Goal: Information Seeking & Learning: Compare options

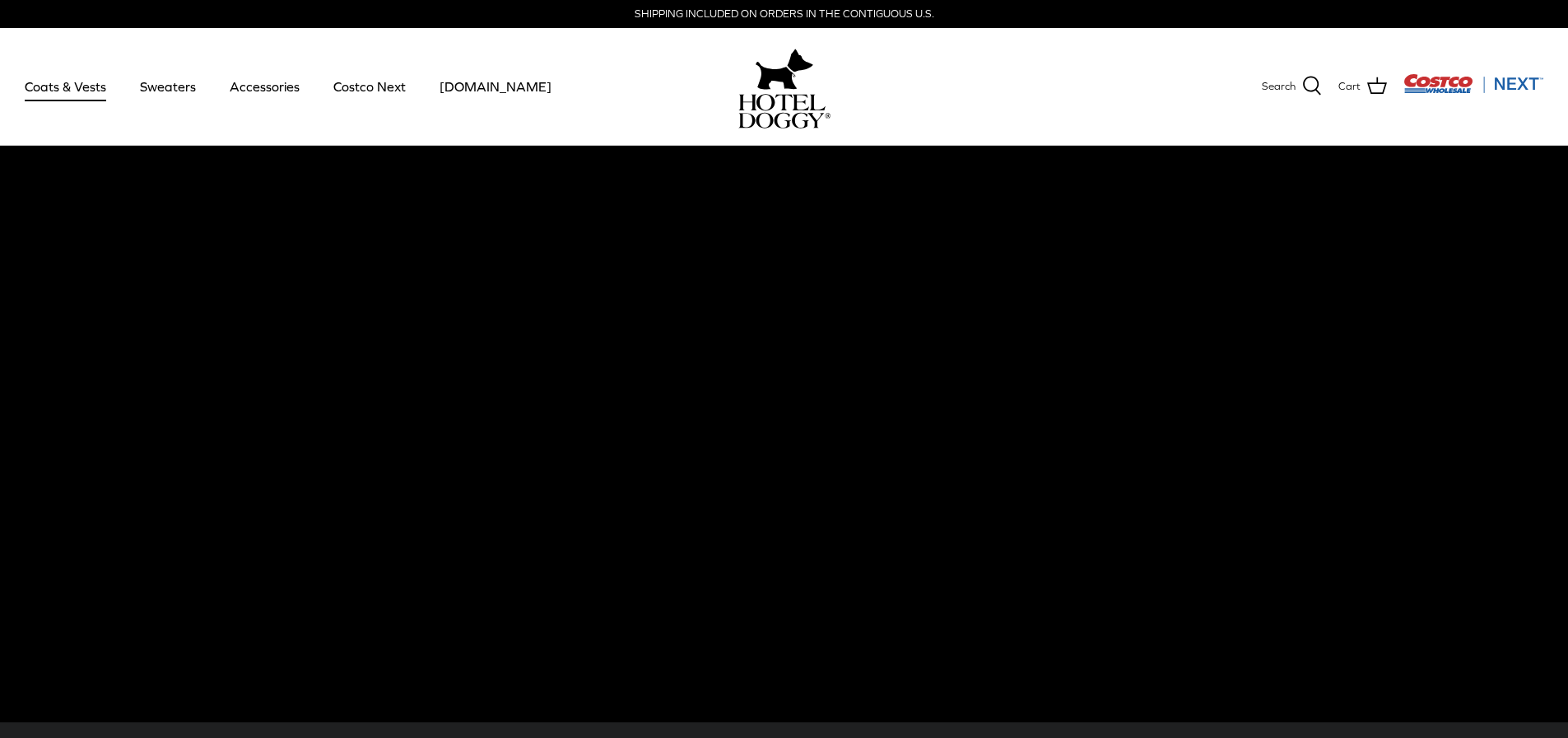
click at [83, 82] on link "Coats & Vests" at bounding box center [66, 87] width 111 height 56
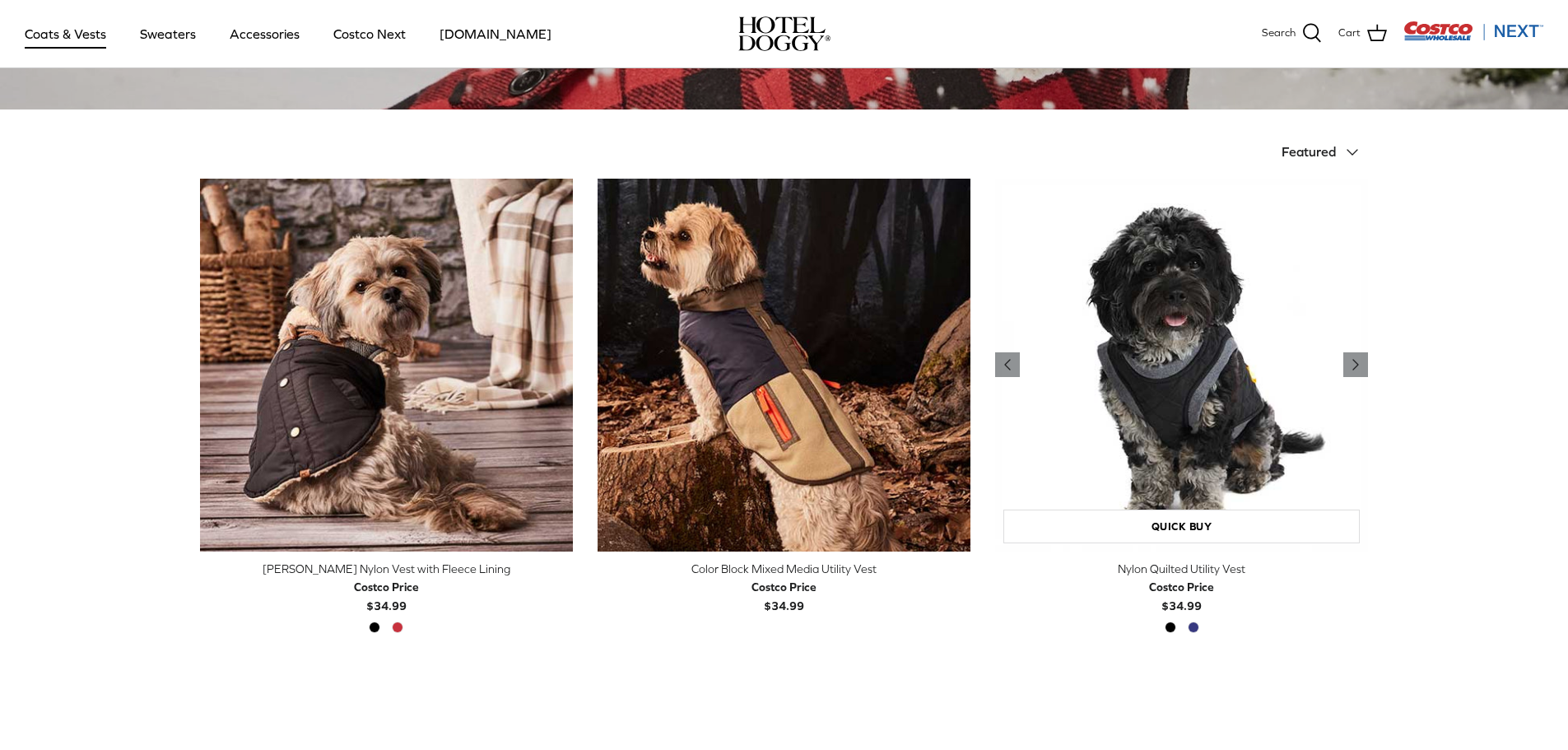
scroll to position [412, 0]
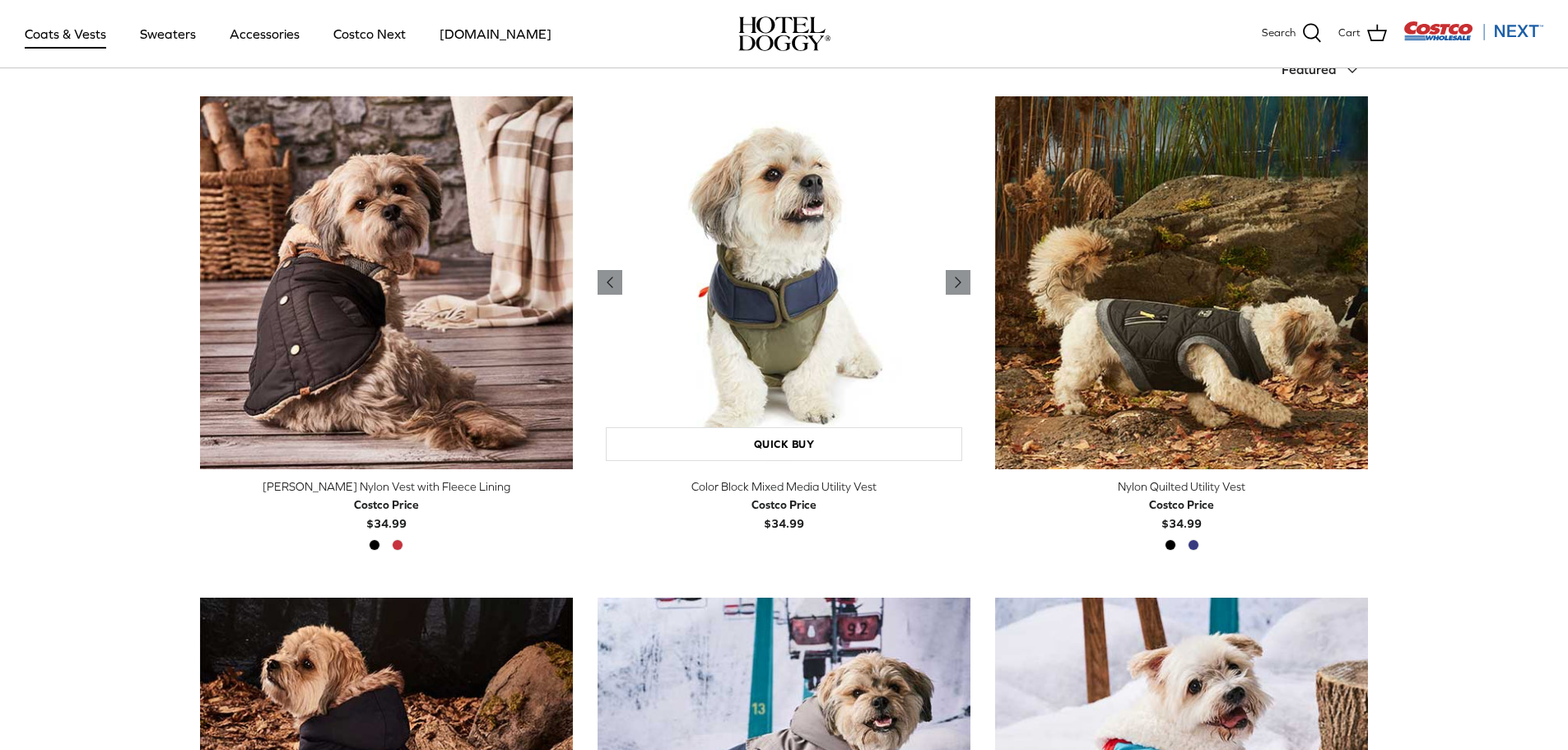
click at [804, 318] on img "Color Block Mixed Media Utility Vest" at bounding box center [784, 282] width 373 height 373
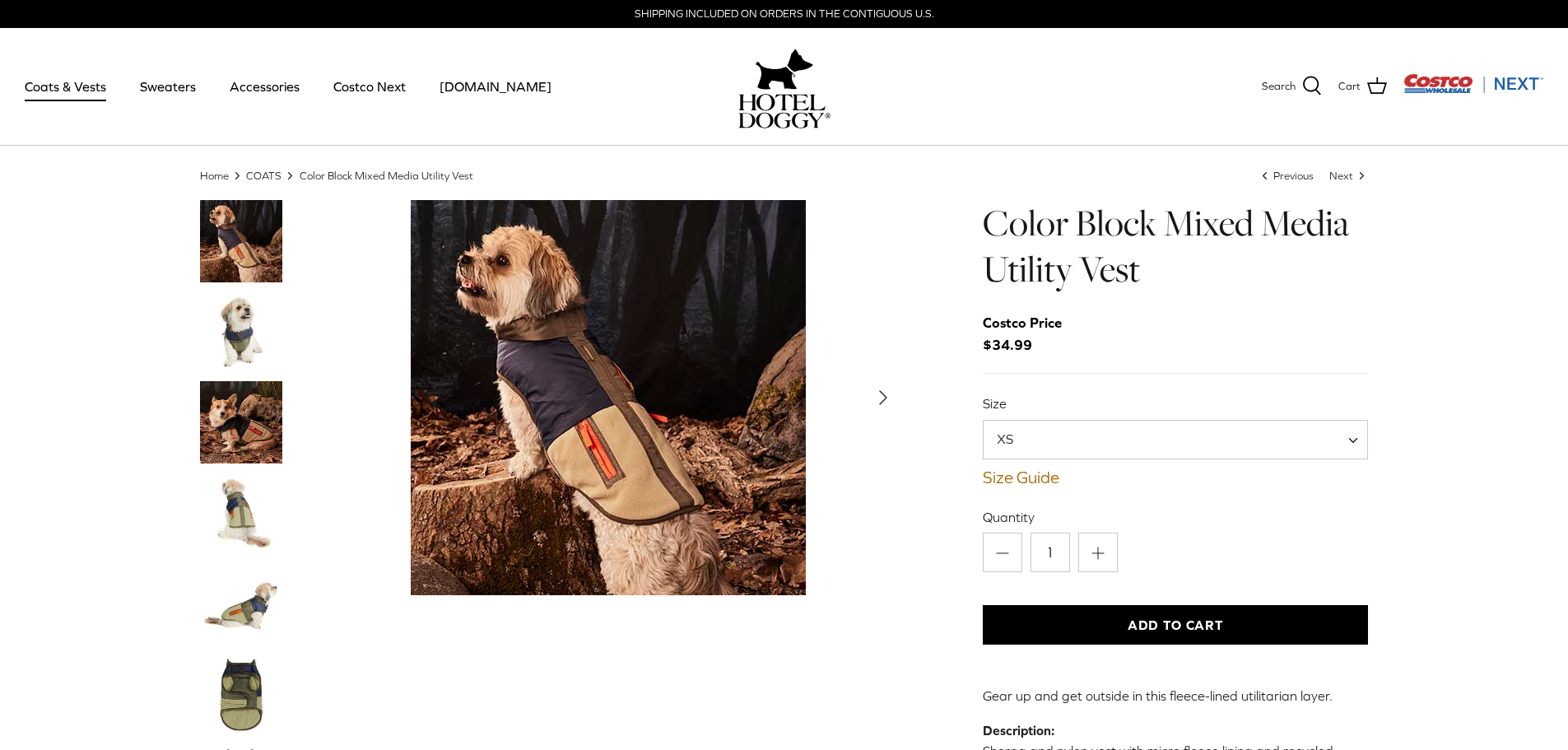
click at [1352, 439] on span at bounding box center [1359, 439] width 16 height 39
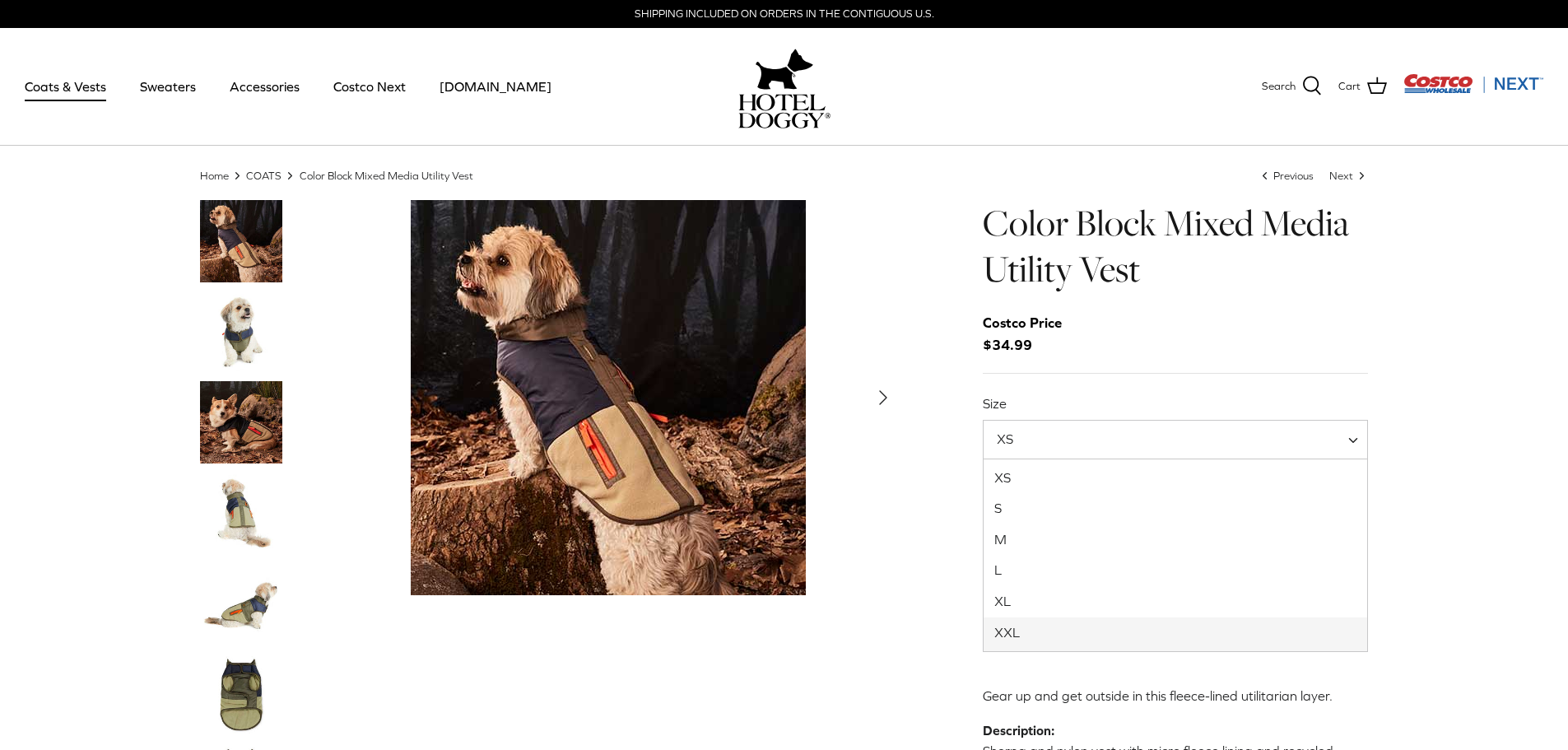
select select "XXL"
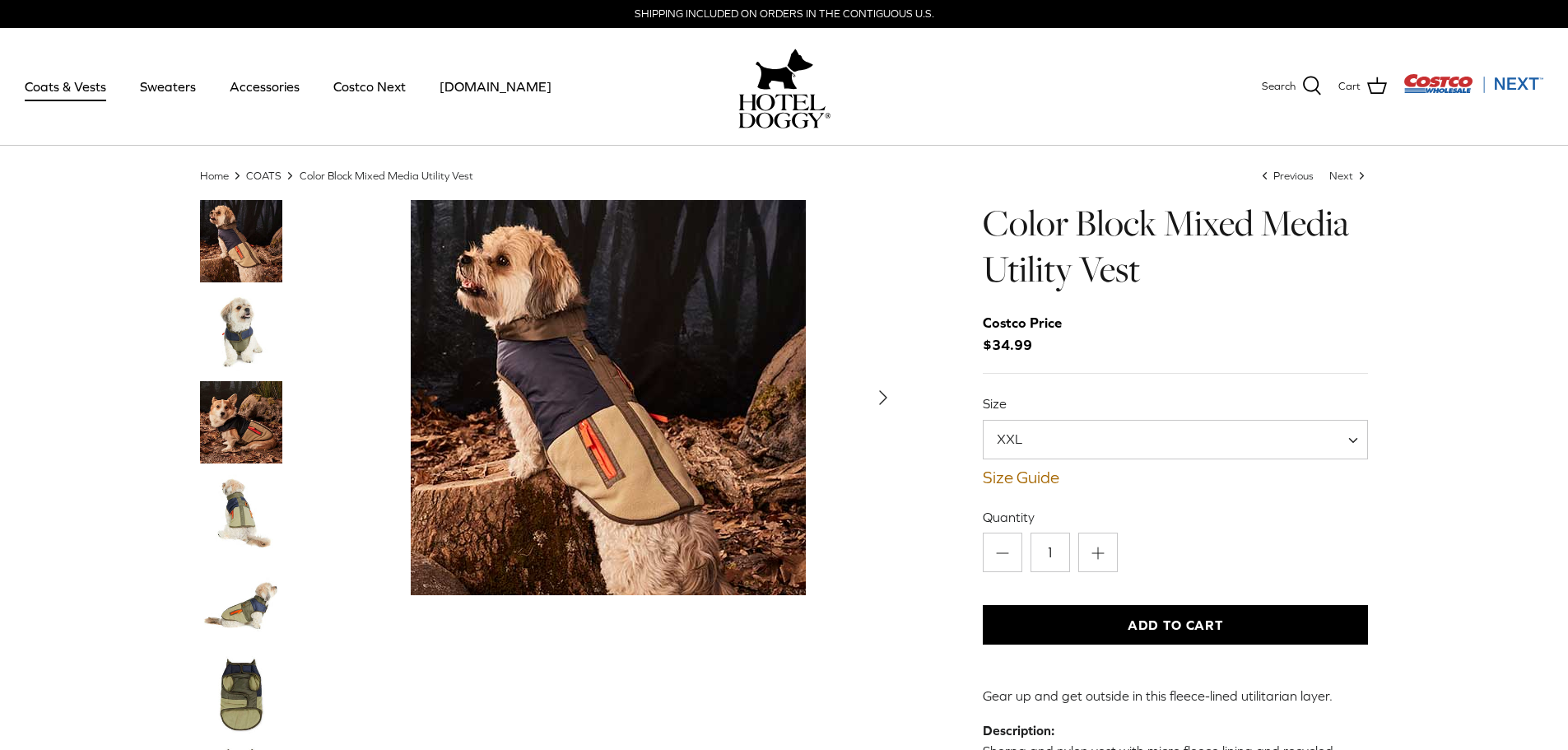
click at [70, 90] on link "Coats & Vests" at bounding box center [66, 87] width 111 height 56
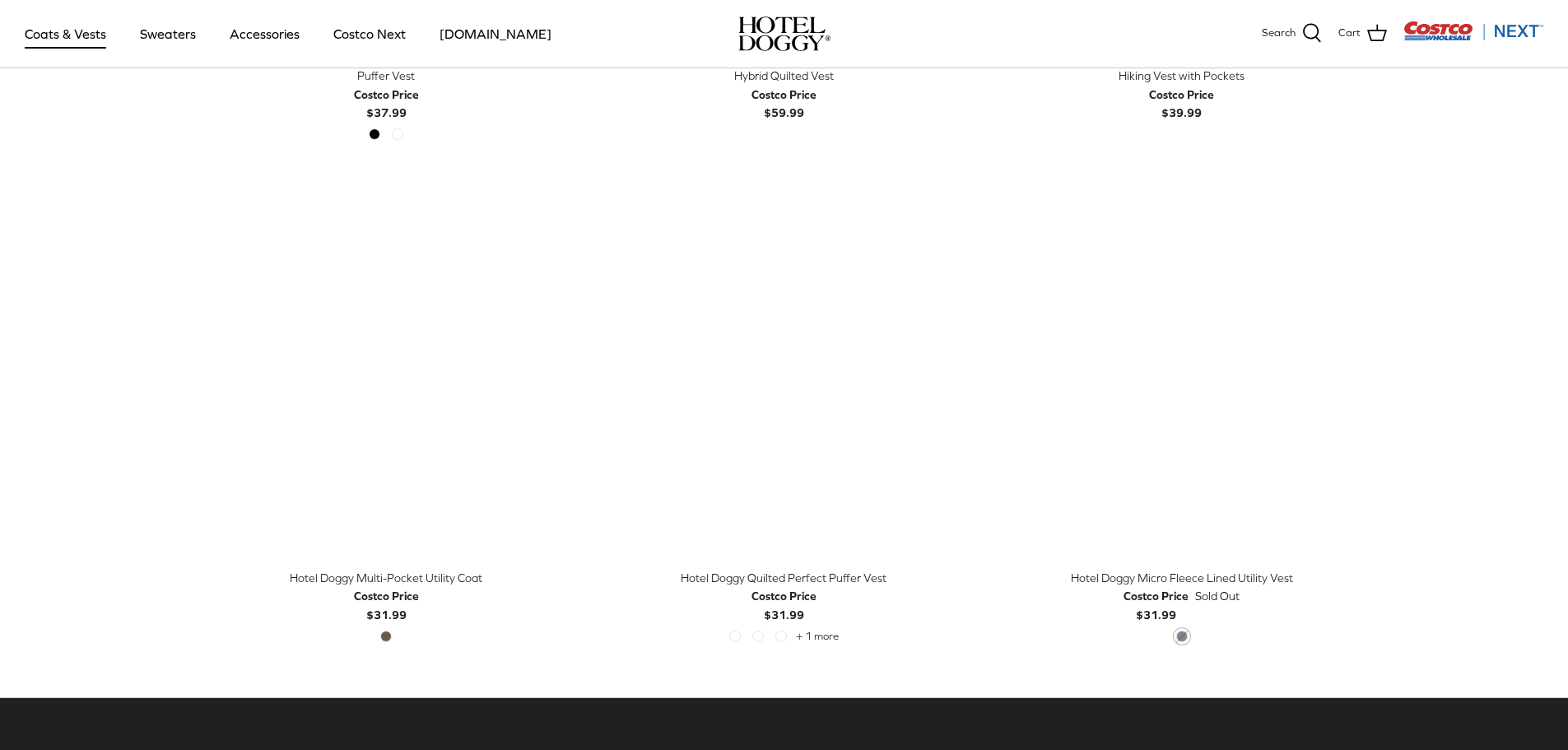
scroll to position [3376, 0]
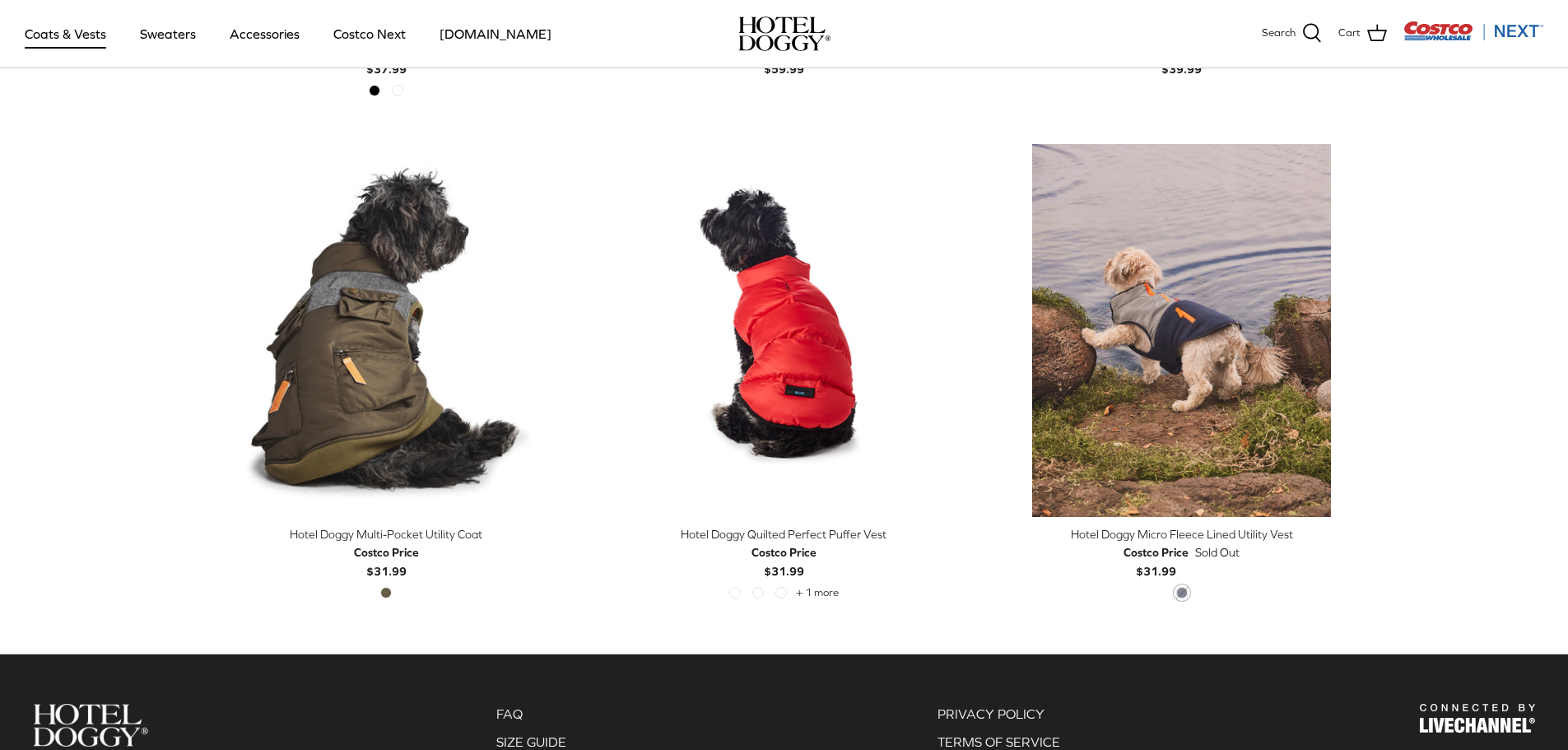
click at [799, 536] on div "Hotel Doggy Quilted Perfect Puffer Vest" at bounding box center [784, 534] width 373 height 18
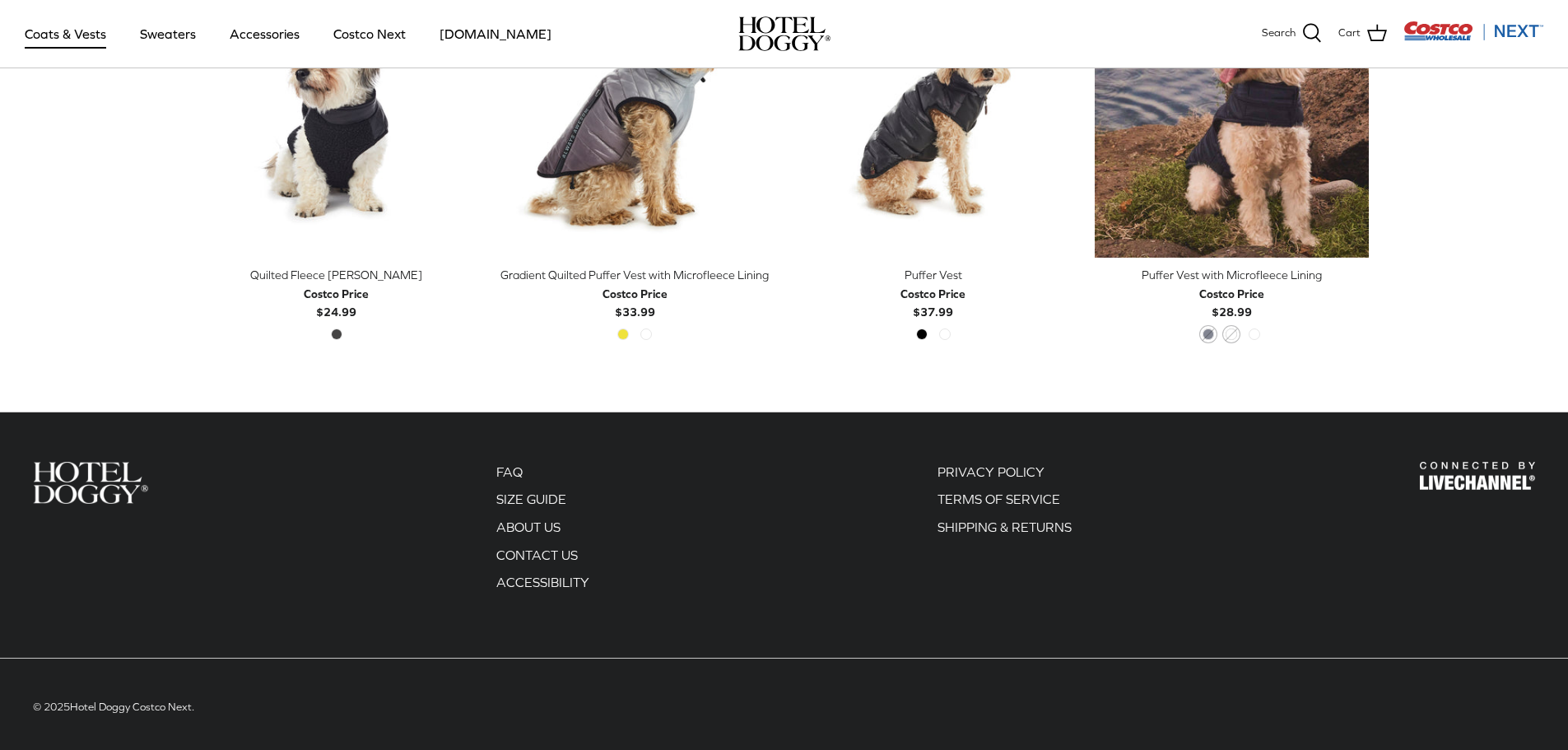
scroll to position [1434, 0]
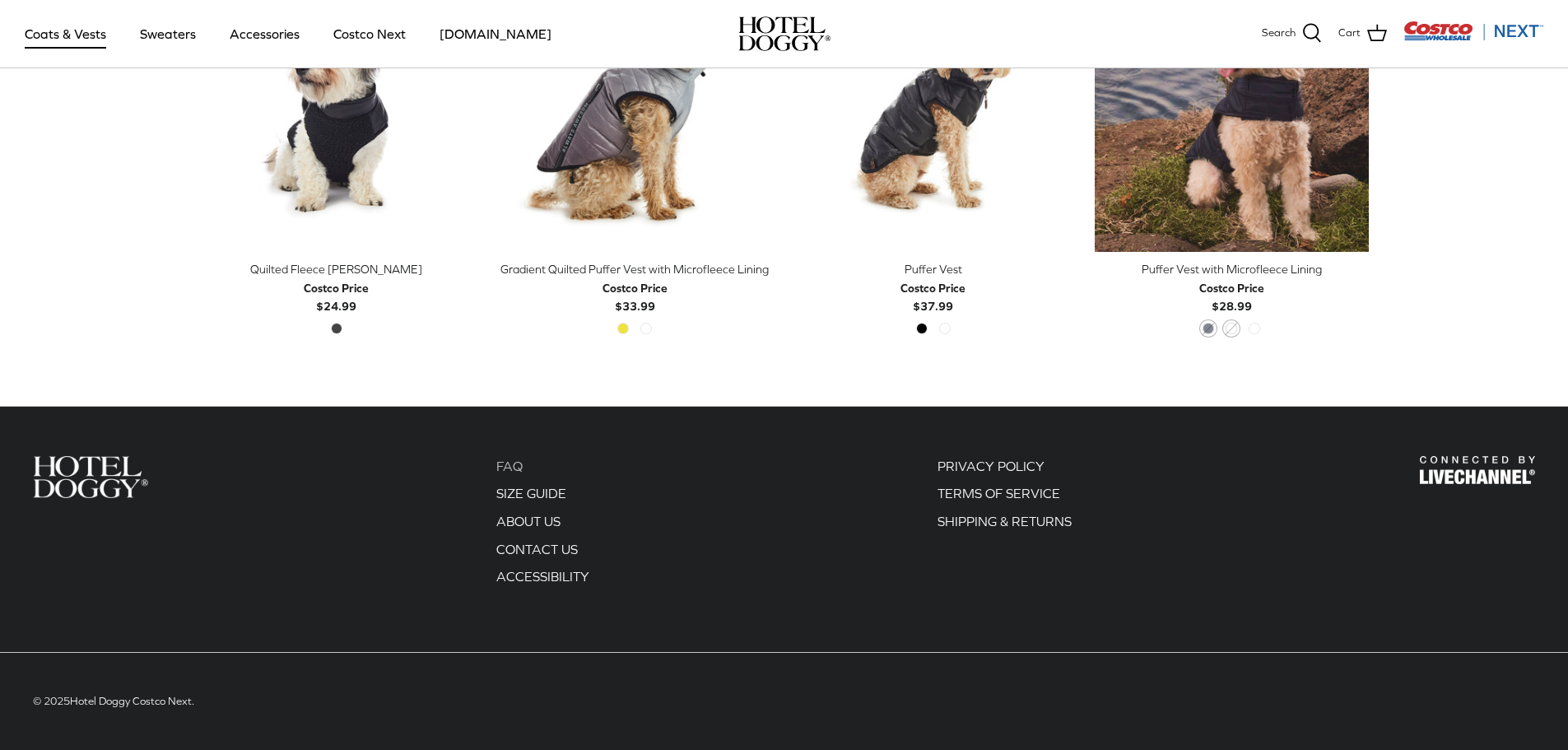
click at [516, 467] on link "FAQ" at bounding box center [509, 466] width 26 height 15
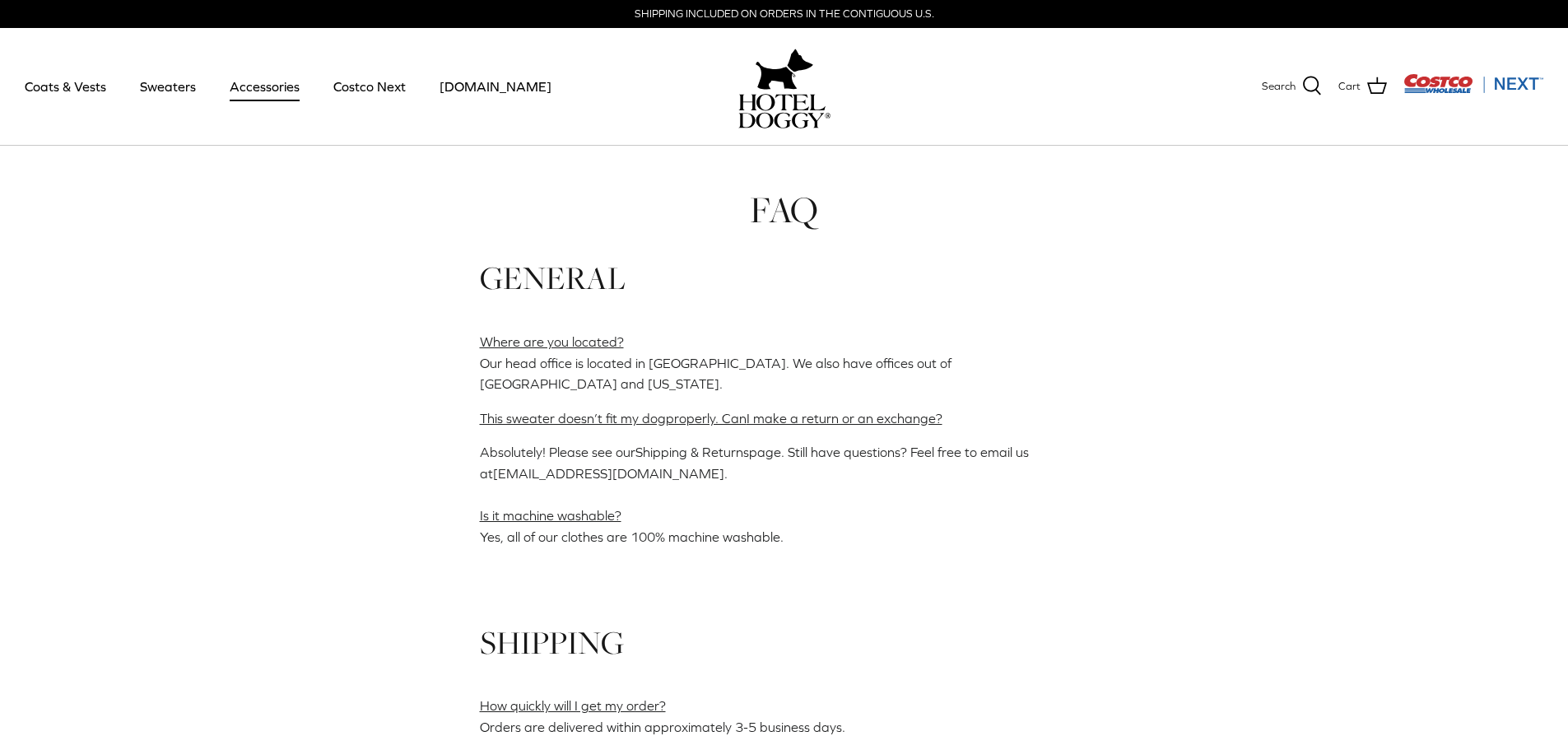
click at [258, 91] on link "Accessories" at bounding box center [264, 87] width 100 height 56
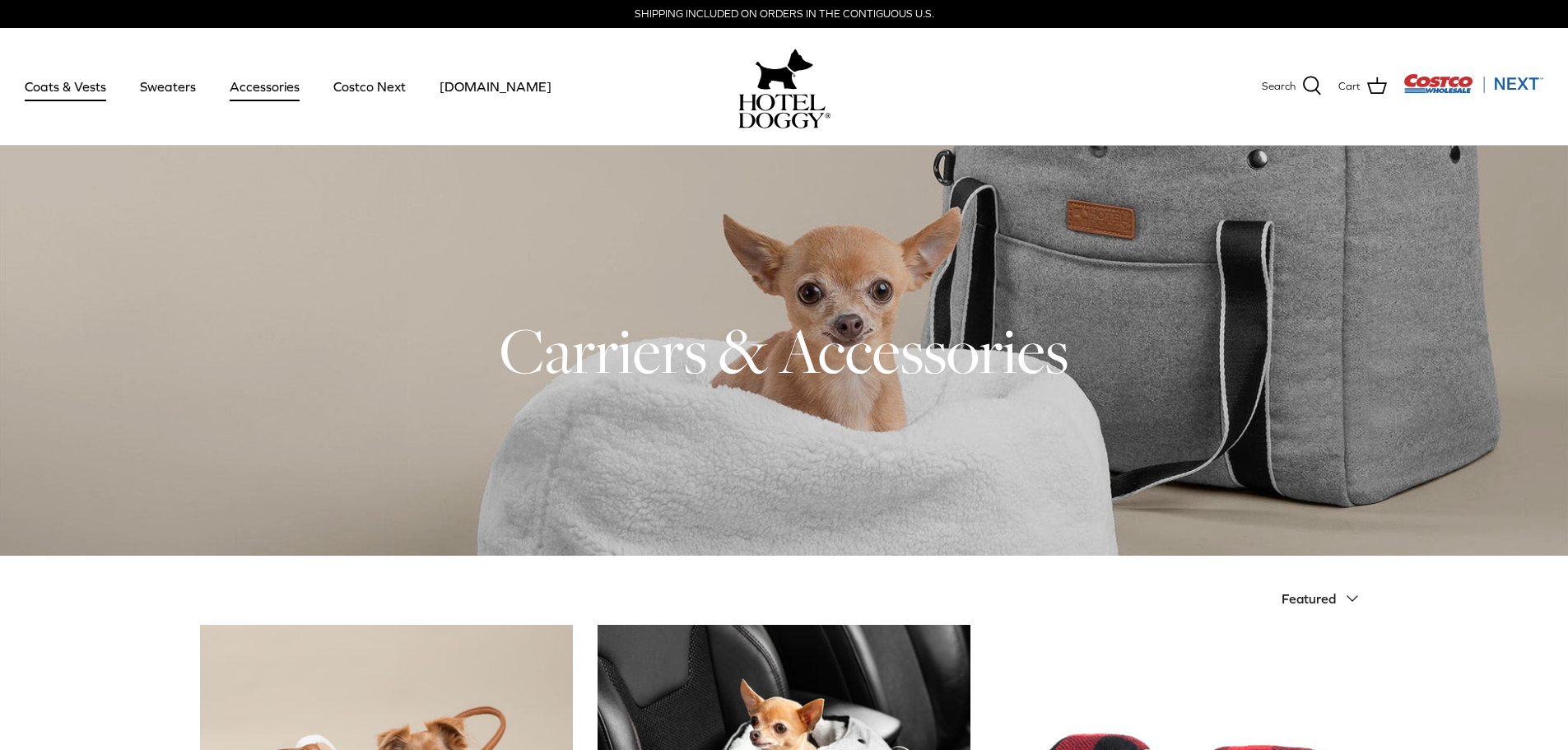
click at [61, 90] on link "Coats & Vests" at bounding box center [66, 87] width 111 height 56
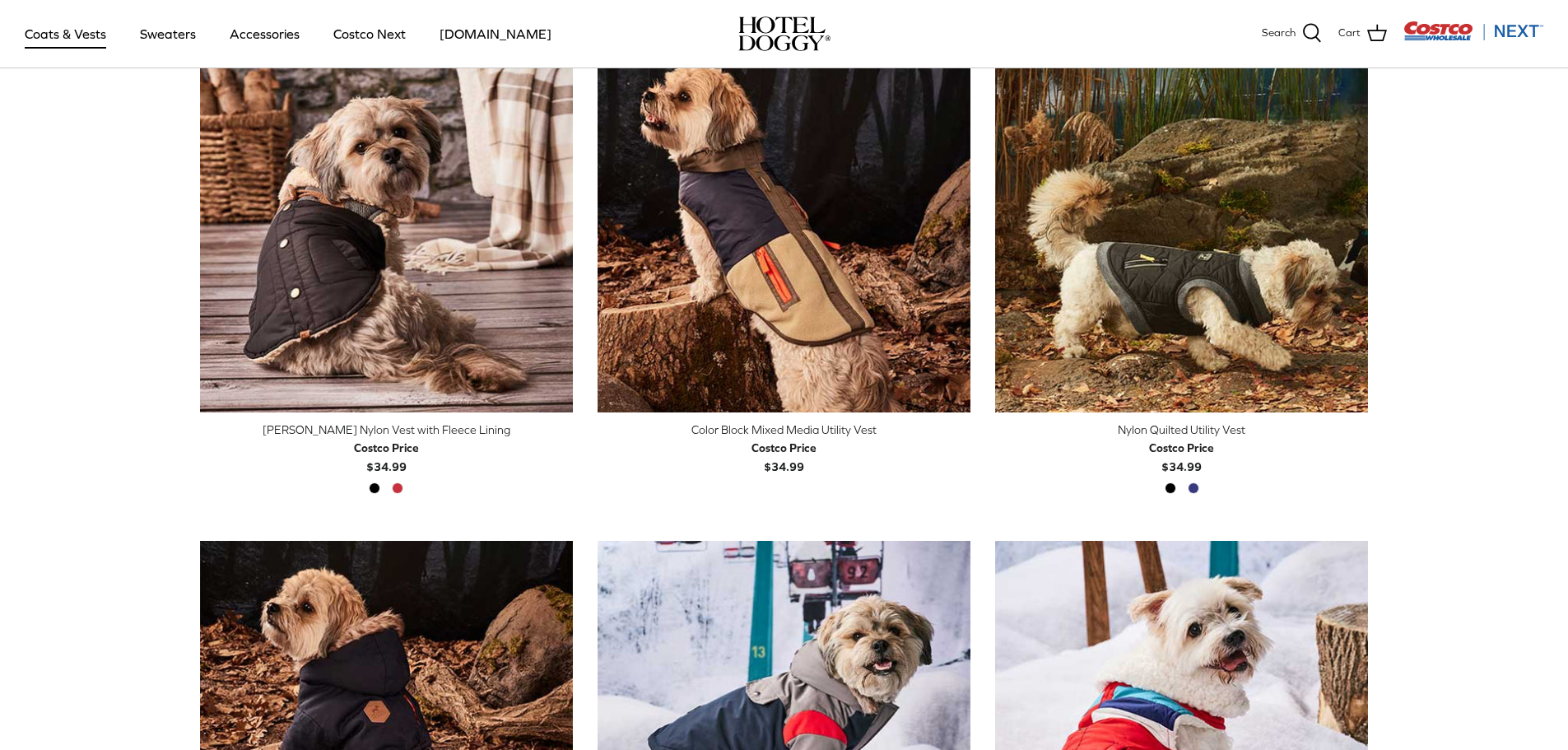
scroll to position [494, 0]
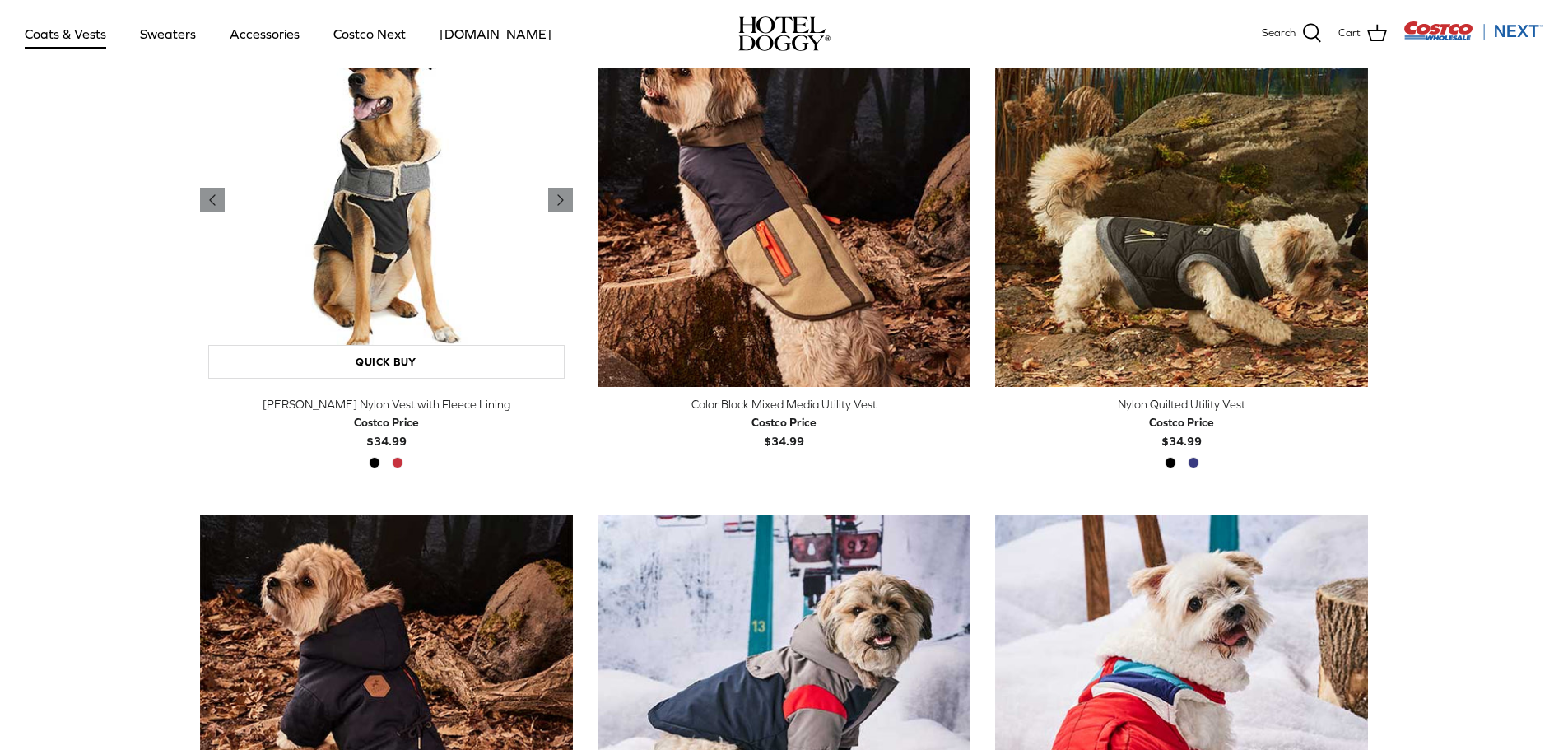
click at [400, 201] on img "Melton Nylon Vest with Fleece Lining" at bounding box center [386, 200] width 373 height 373
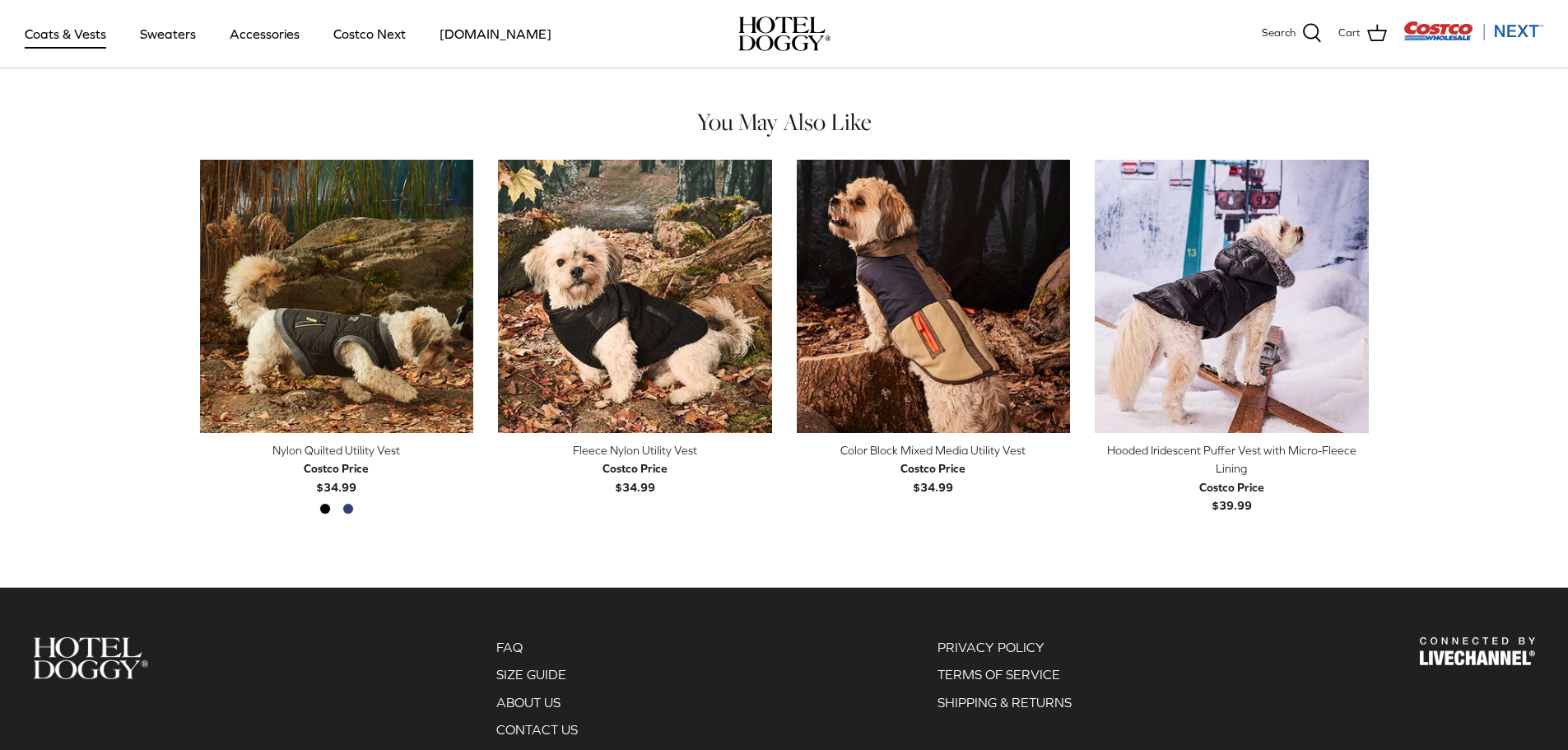
scroll to position [1317, 0]
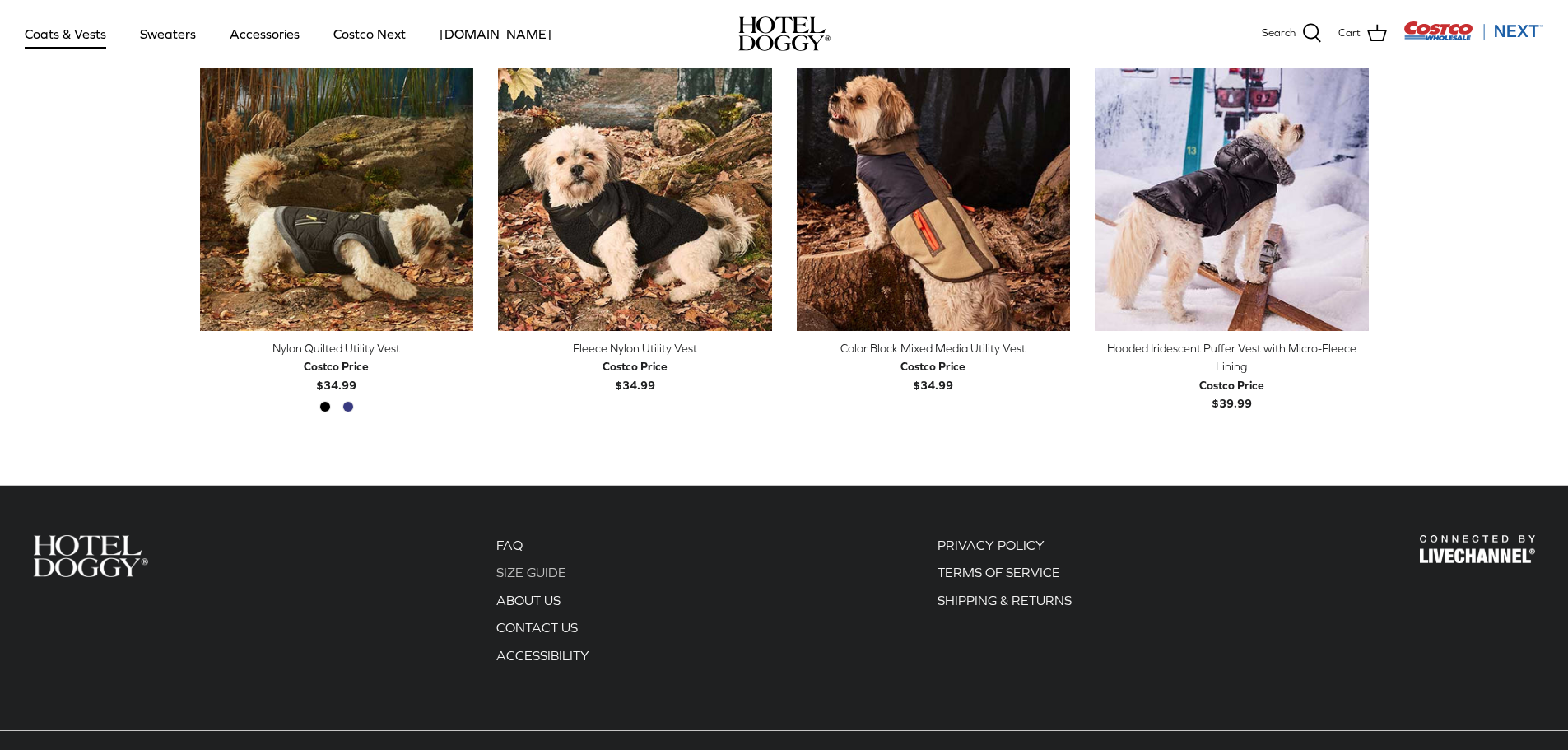
click at [546, 565] on link "SIZE GUIDE" at bounding box center [531, 572] width 70 height 15
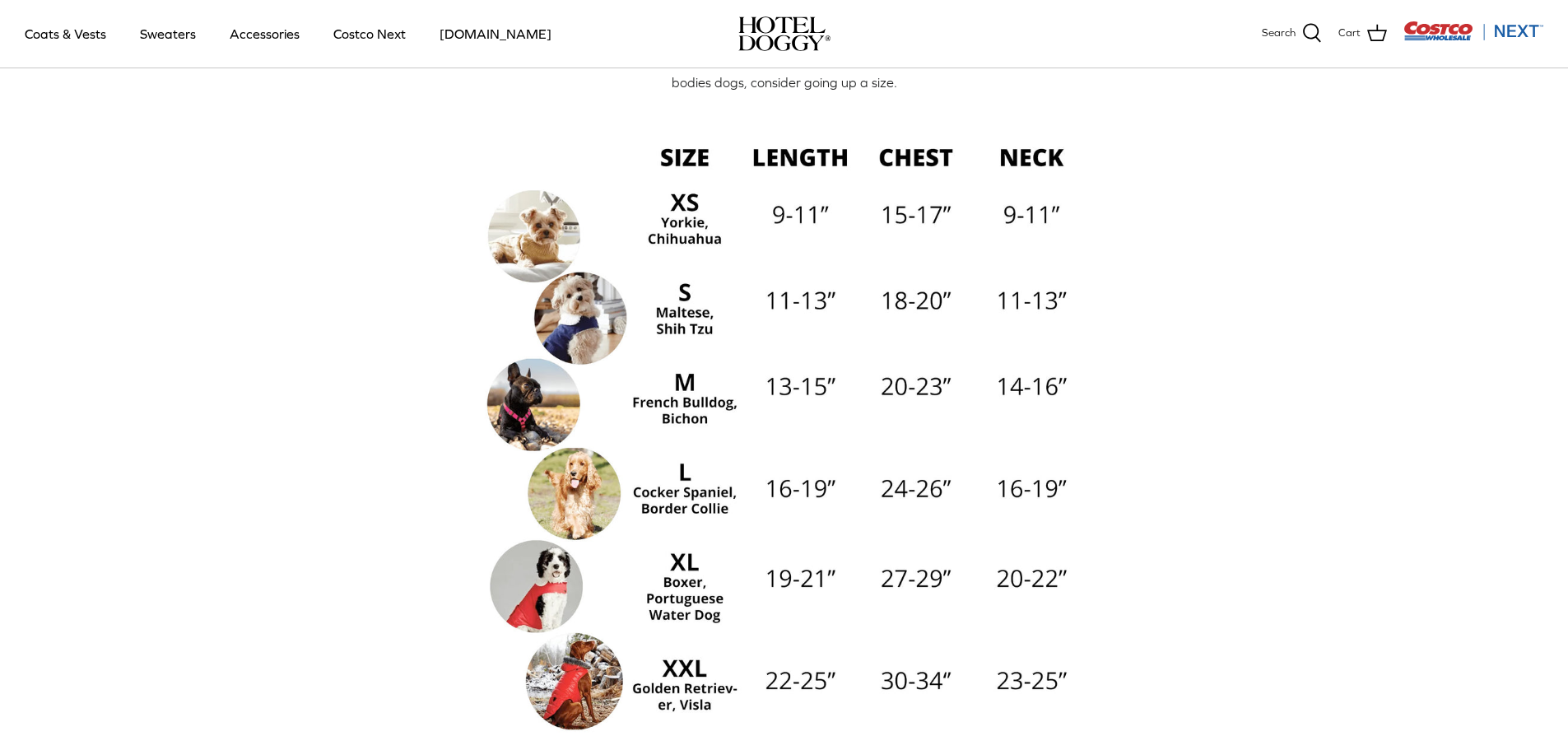
scroll to position [165, 0]
